Goal: Obtain resource: Download file/media

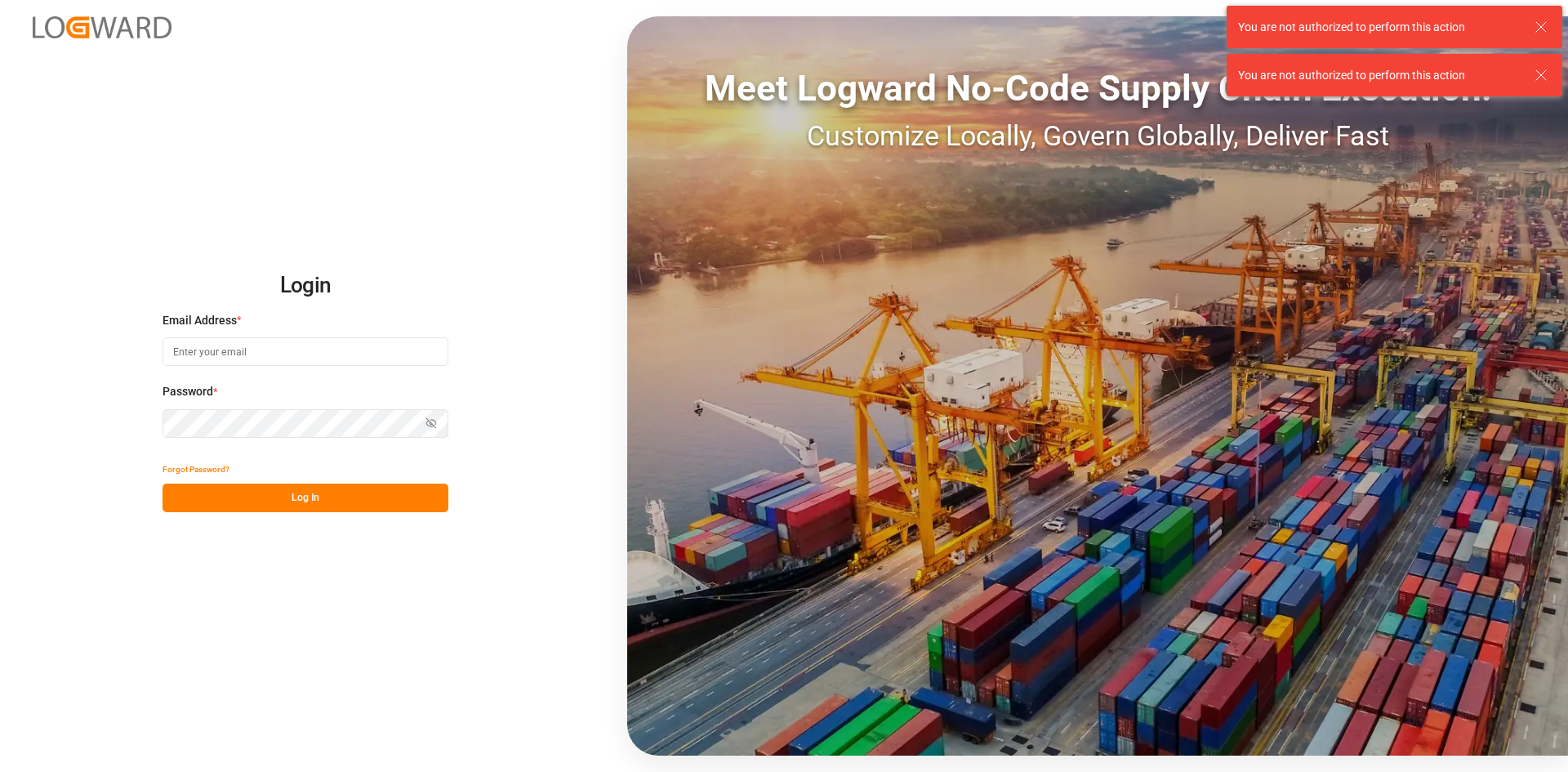
type input "[PERSON_NAME][EMAIL_ADDRESS][DOMAIN_NAME]"
click at [0, 427] on html "Login Email Address * alexander.schoeps@leschaco.com Password * Show password F…" at bounding box center [784, 386] width 1568 height 772
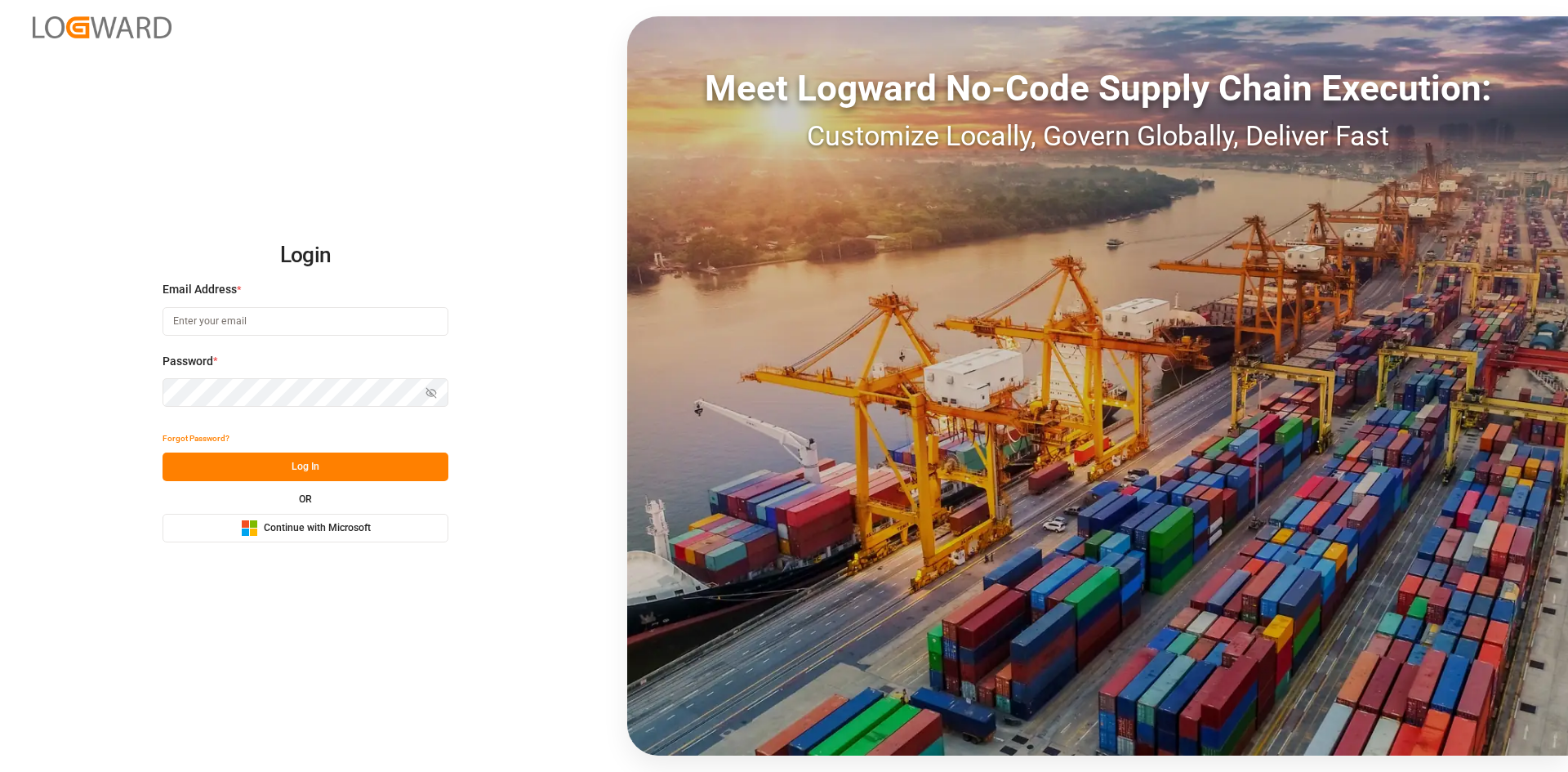
type input "[PERSON_NAME][EMAIL_ADDRESS][DOMAIN_NAME]"
click at [0, 397] on html "Login Email Address * [PERSON_NAME][EMAIL_ADDRESS][DOMAIN_NAME] Password * Show…" at bounding box center [784, 386] width 1568 height 772
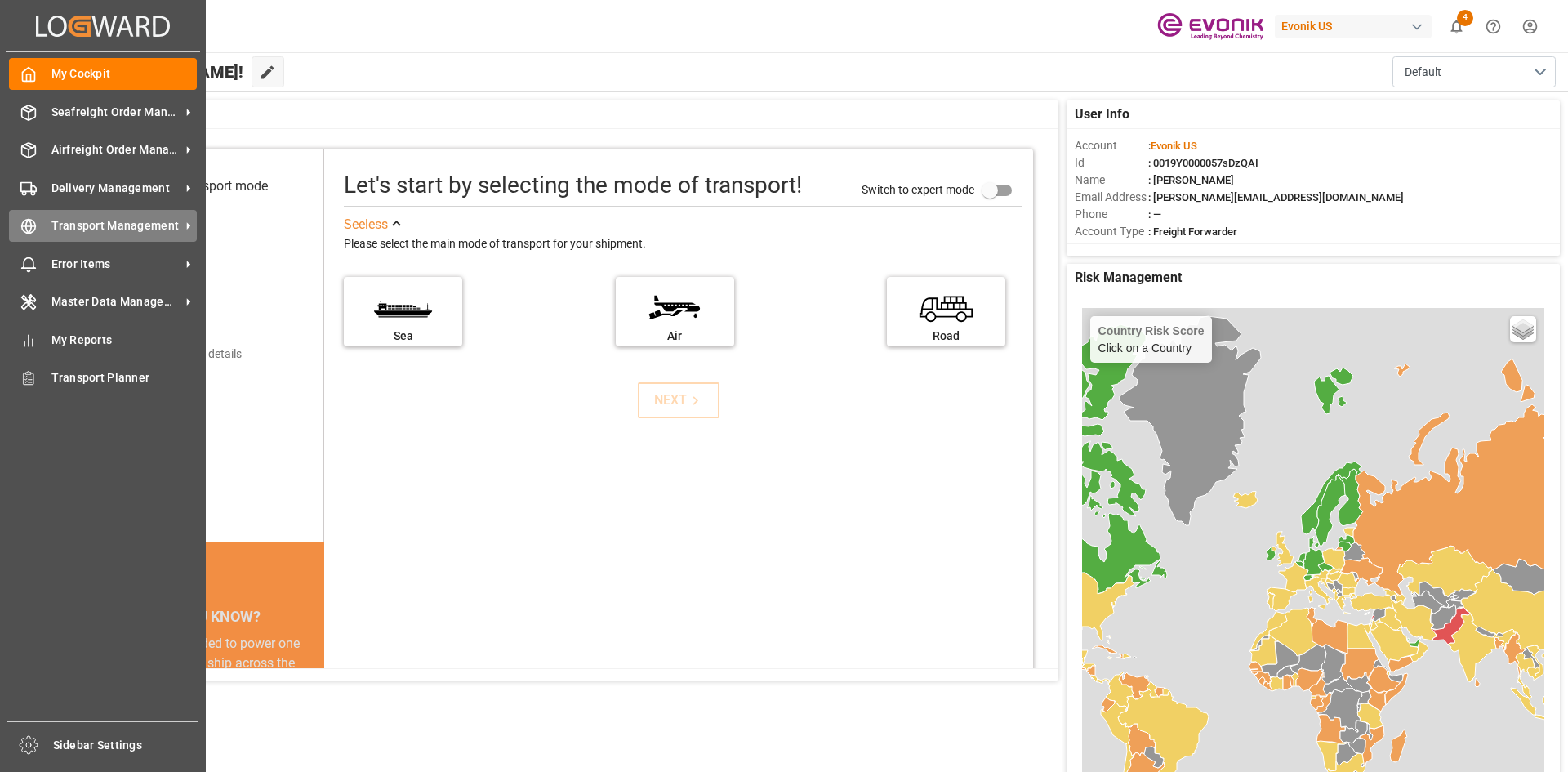
click at [139, 223] on span "Transport Management" at bounding box center [116, 226] width 129 height 17
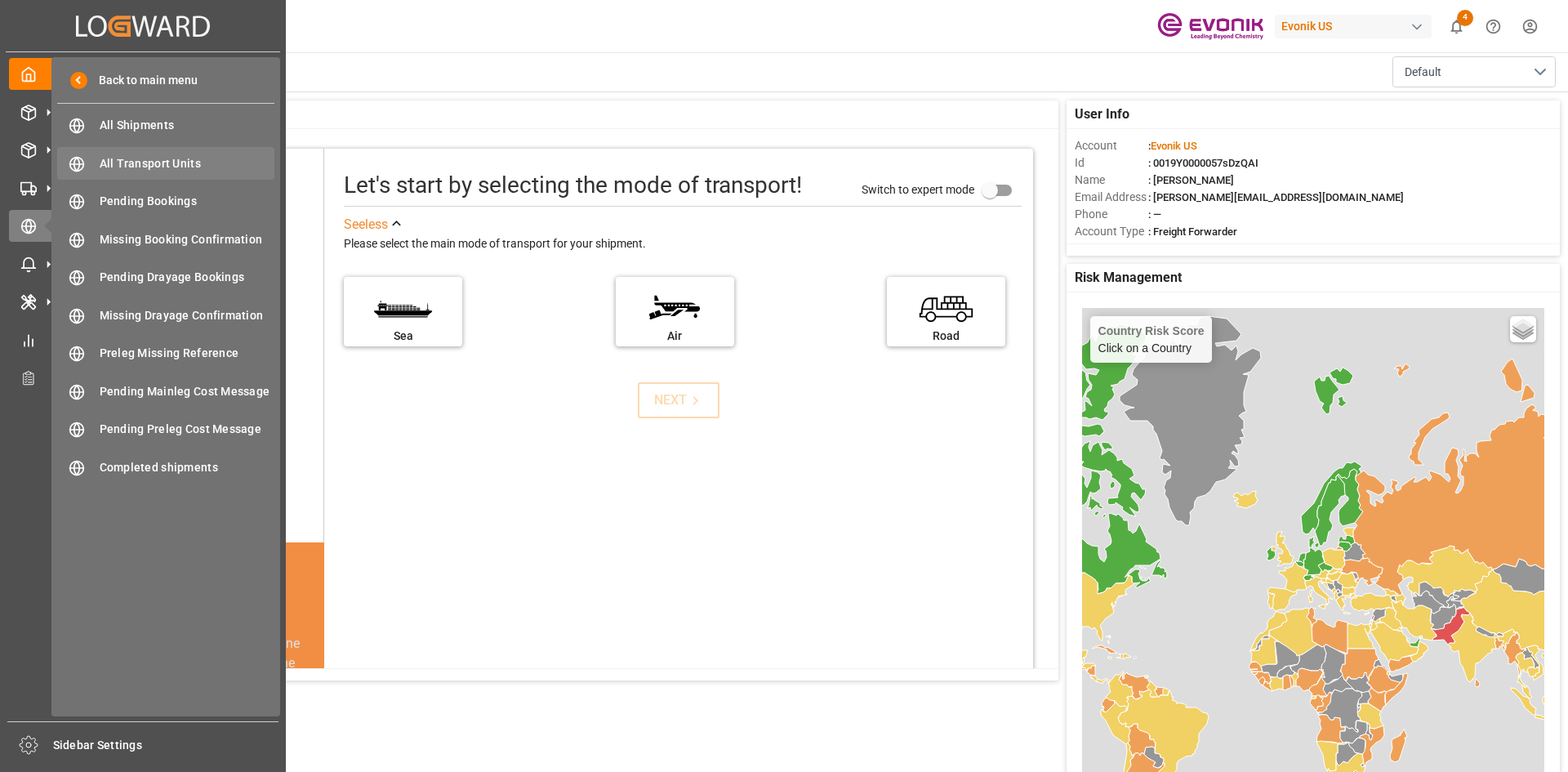
click at [186, 162] on span "All Transport Units" at bounding box center [187, 164] width 176 height 17
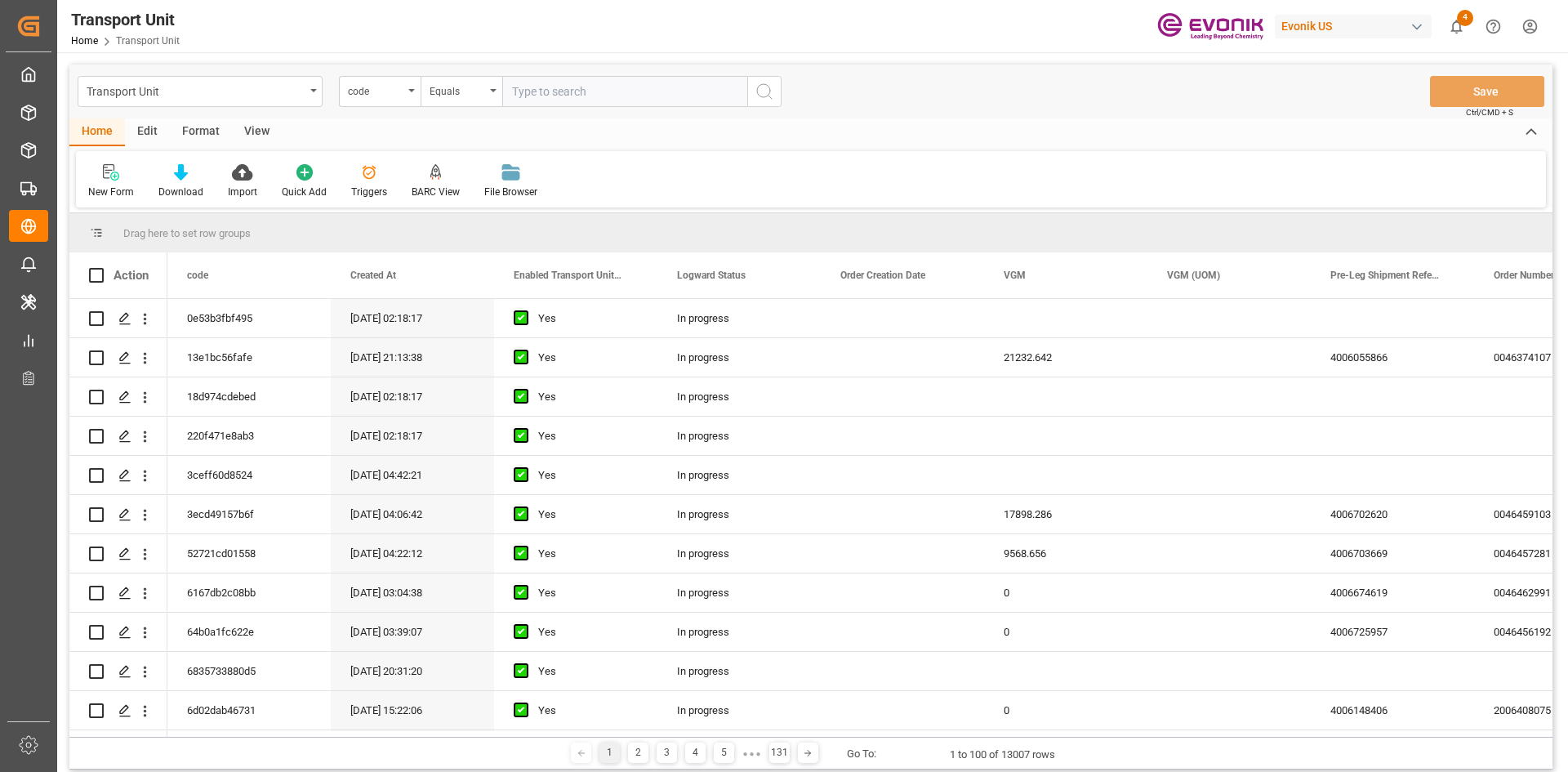
click at [252, 135] on div "View" at bounding box center [256, 133] width 50 height 28
click at [174, 184] on div "Standard Templates" at bounding box center [184, 192] width 81 height 15
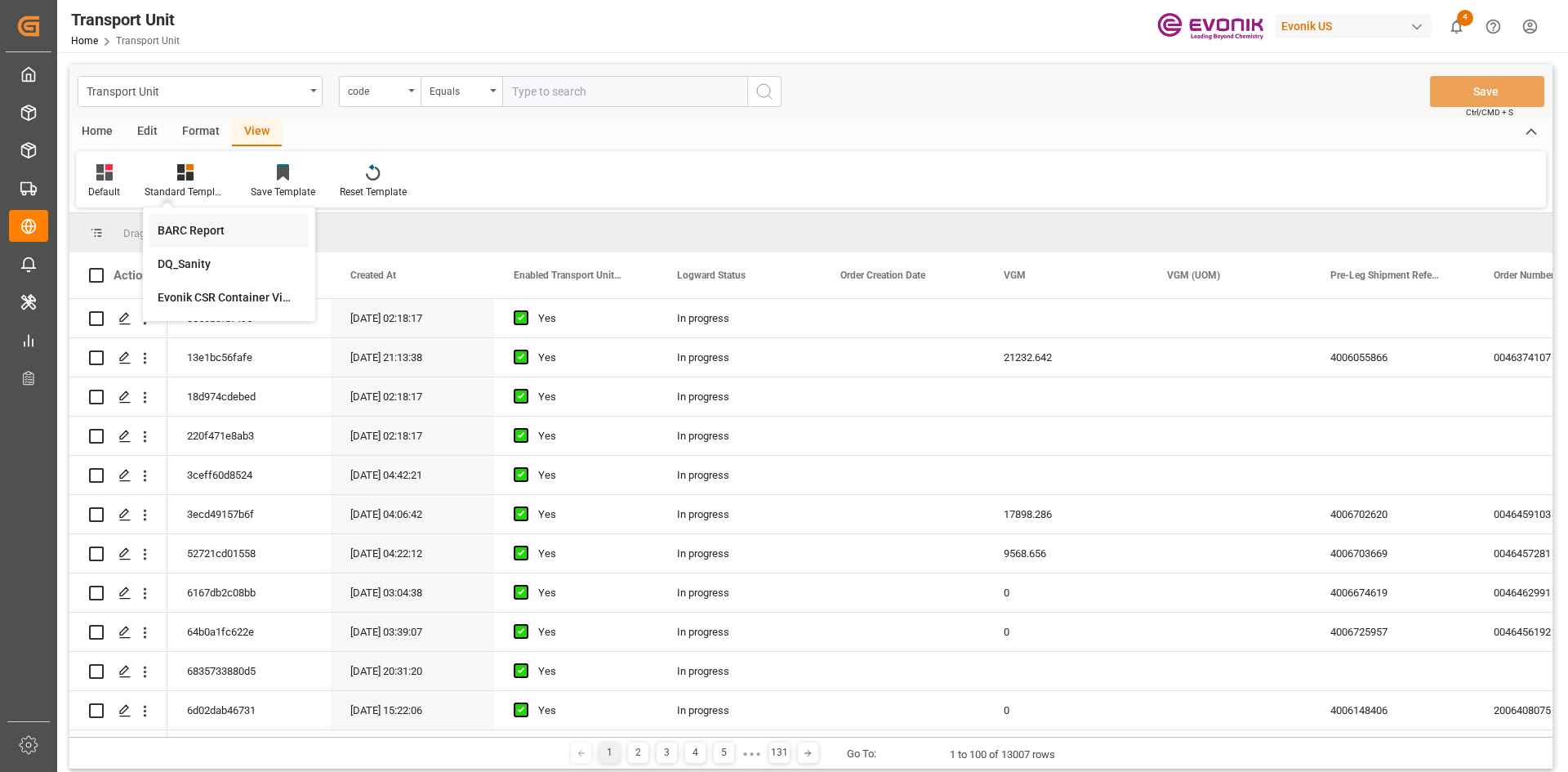
click at [178, 236] on div "BARC Report" at bounding box center [228, 230] width 143 height 17
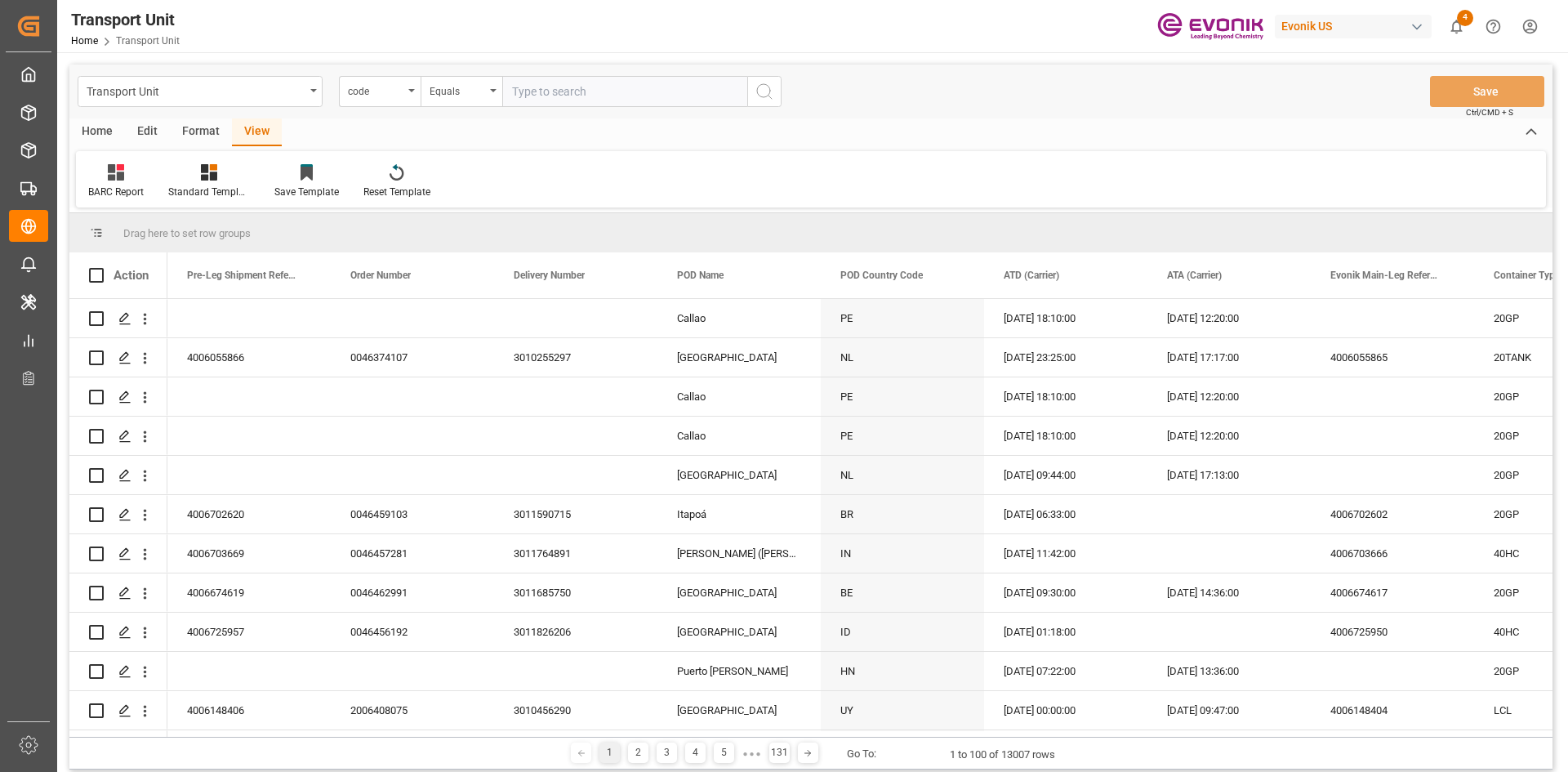
click at [106, 139] on div "Home" at bounding box center [96, 133] width 55 height 28
click at [195, 189] on div "Download" at bounding box center [181, 192] width 45 height 15
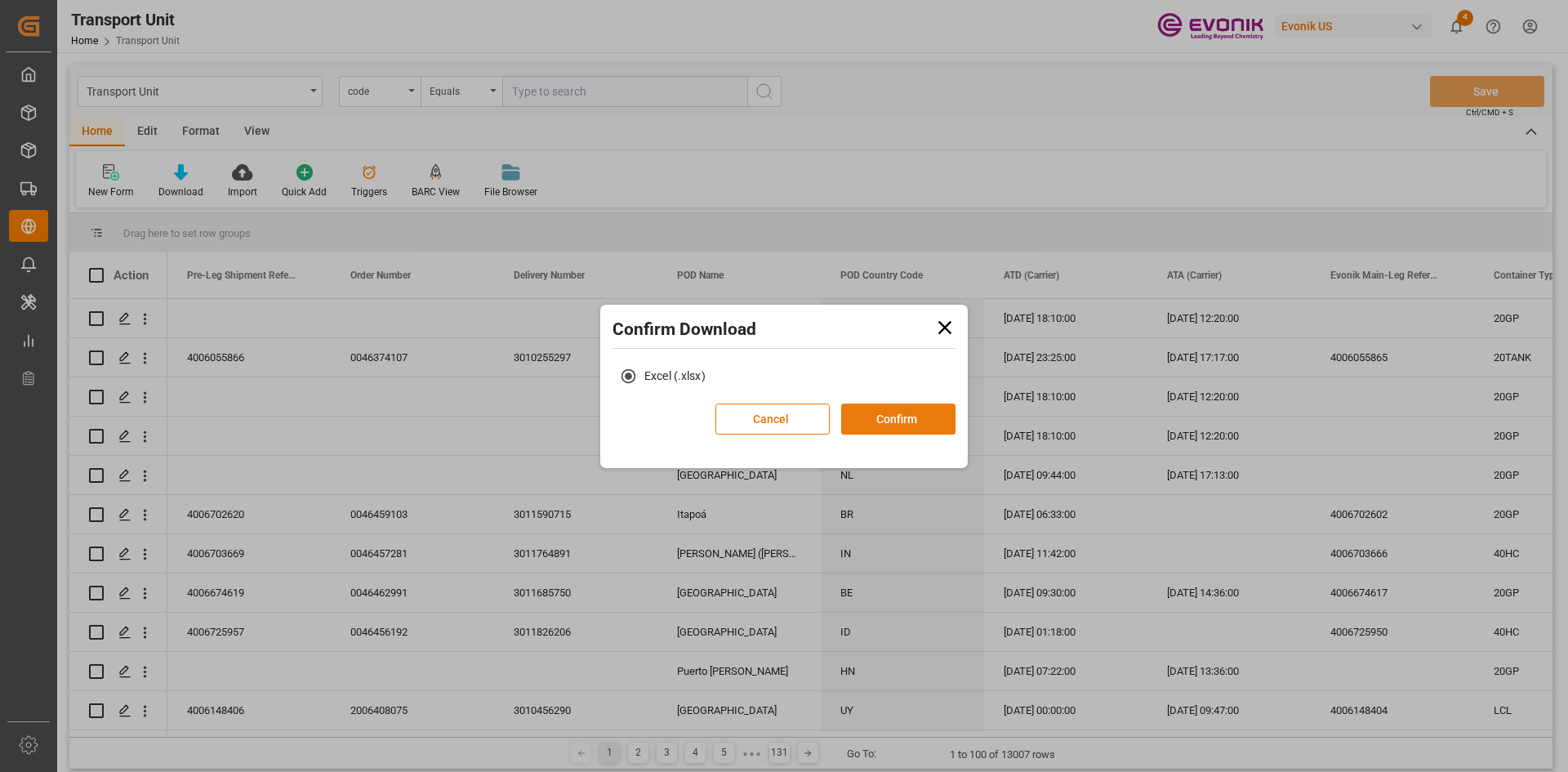
click at [867, 418] on button "Confirm" at bounding box center [899, 418] width 114 height 31
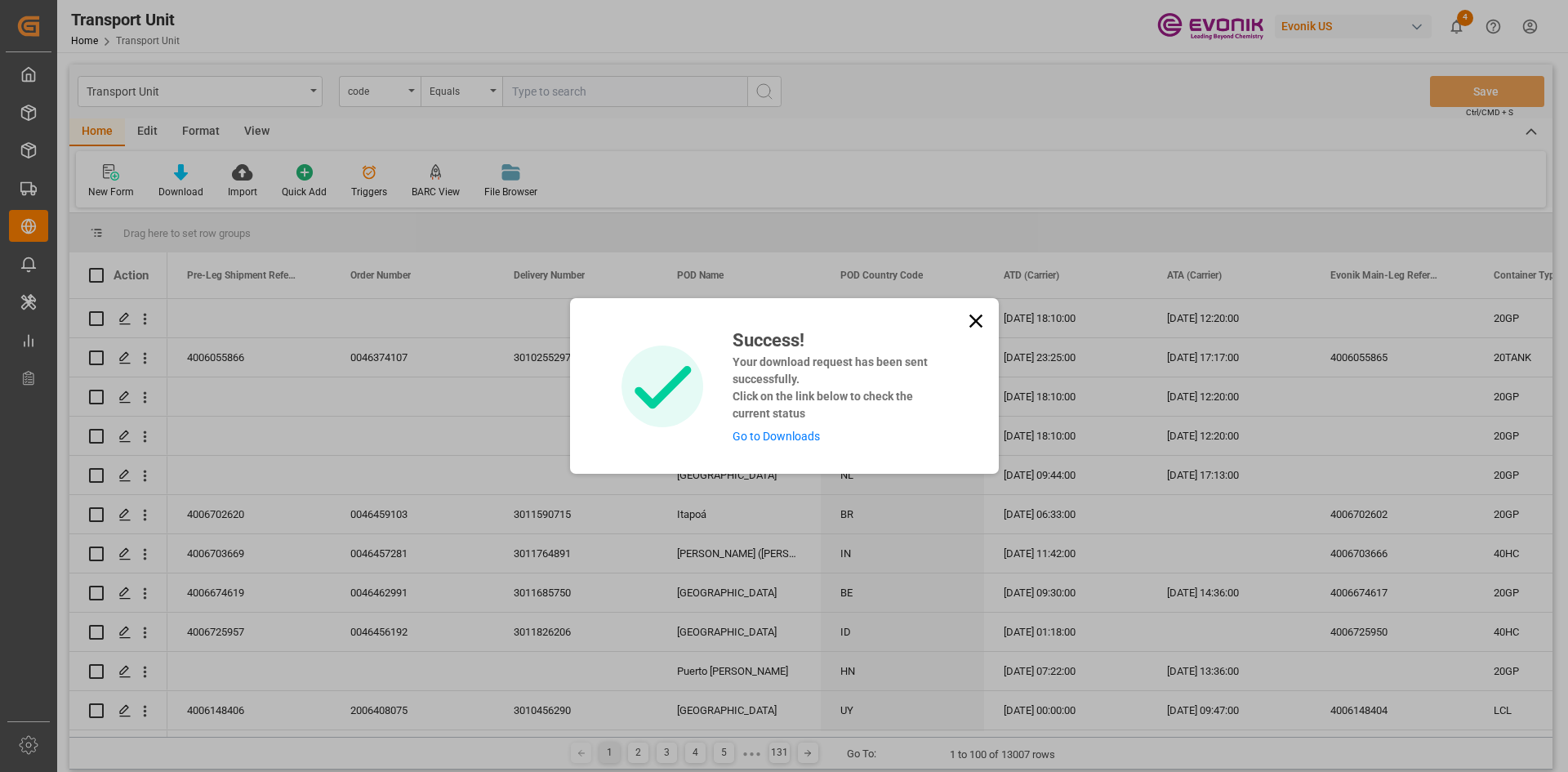
click at [792, 431] on link "Go to Downloads" at bounding box center [776, 436] width 87 height 13
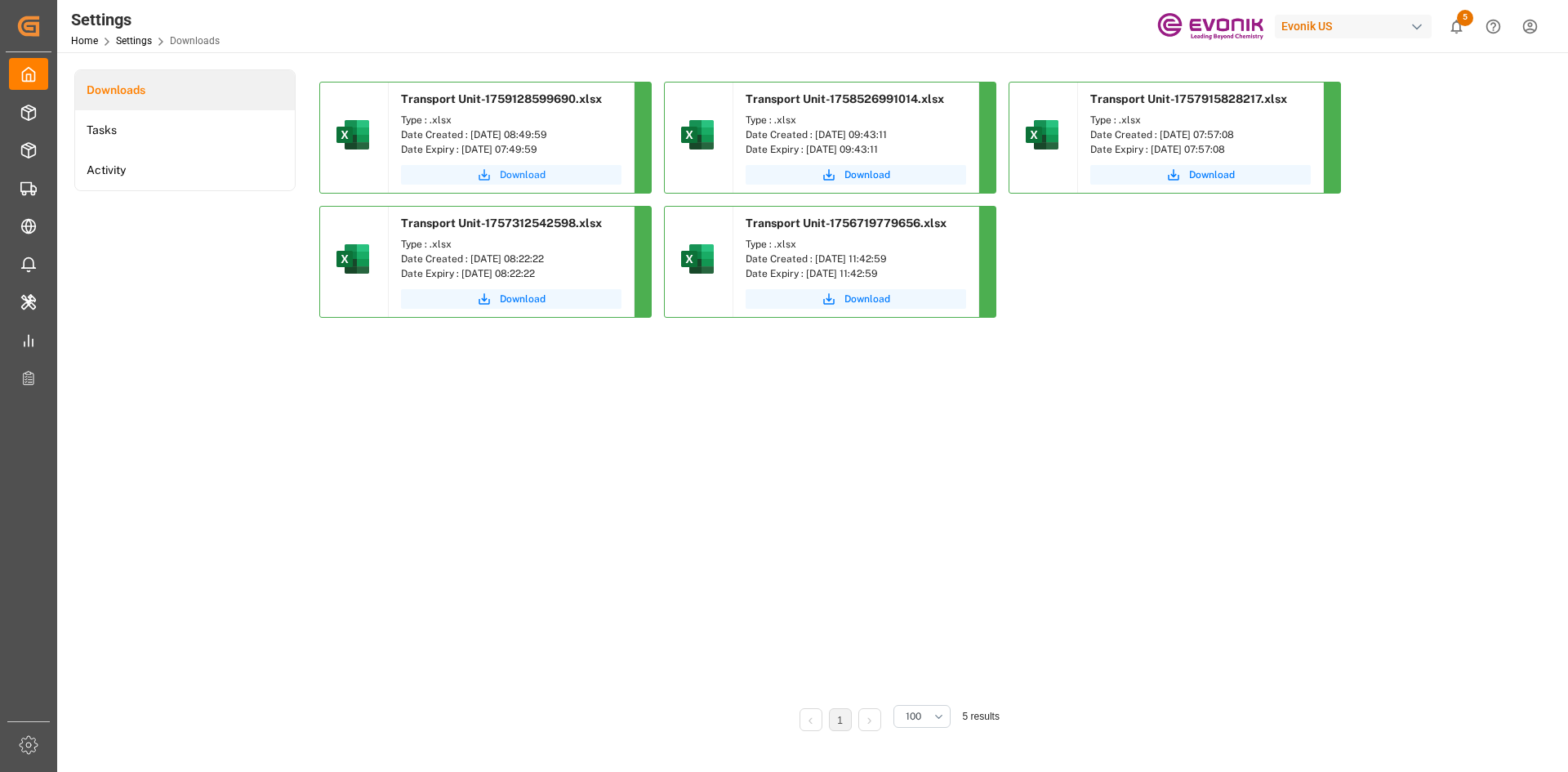
click at [516, 179] on span "Download" at bounding box center [522, 175] width 46 height 15
